Goal: Task Accomplishment & Management: Complete application form

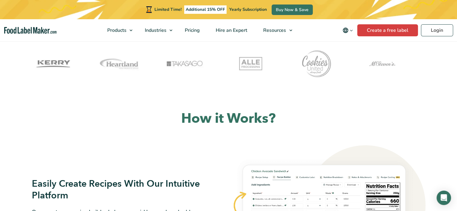
scroll to position [120, 0]
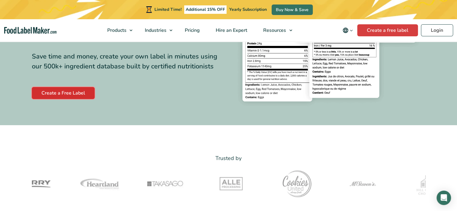
click at [73, 95] on link "Create a Free Label" at bounding box center [63, 93] width 63 height 12
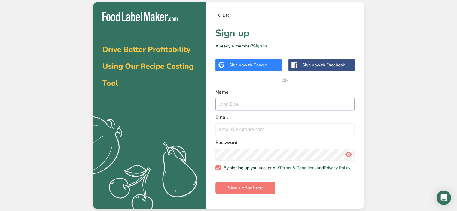
click at [275, 104] on input "text" at bounding box center [284, 104] width 139 height 12
